Goal: Information Seeking & Learning: Understand process/instructions

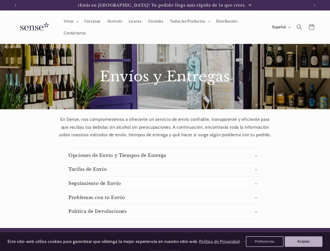
scroll to position [0, 294]
click at [15, 5] on icon "Anuncio anterior" at bounding box center [16, 5] width 2 height 3
click at [315, 5] on icon "Anuncio siguiente" at bounding box center [315, 5] width 2 height 3
click at [71, 21] on span "Vinos" at bounding box center [69, 21] width 10 height 5
click at [189, 21] on span "Todos los Productos" at bounding box center [187, 21] width 35 height 5
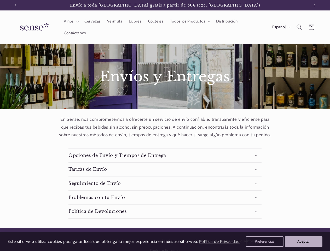
click at [281, 27] on span "Español" at bounding box center [280, 27] width 14 height 6
click at [299, 27] on icon "Búsqueda" at bounding box center [299, 26] width 5 height 5
click at [300, 33] on div "Búsqueda" at bounding box center [299, 33] width 33 height 0
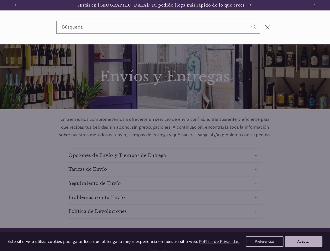
click at [0, 27] on div "Búsqueda" at bounding box center [0, 27] width 0 height 0
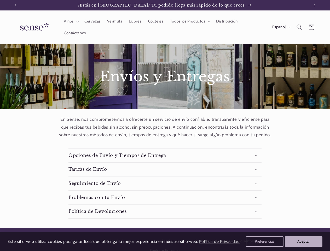
click at [165, 169] on summary "Tarifas de Envío" at bounding box center [165, 170] width 193 height 14
click at [165, 183] on li "Envío estándar en la [GEOGRAPHIC_DATA] : 6,50€" at bounding box center [168, 180] width 185 height 8
